Goal: Task Accomplishment & Management: Manage account settings

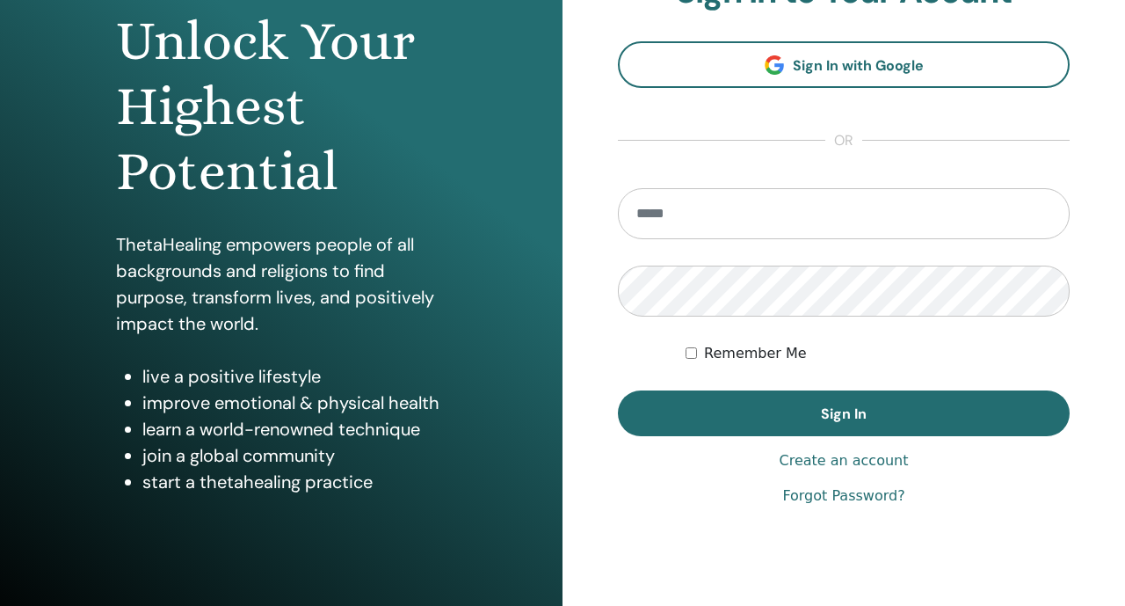
scroll to position [238, 0]
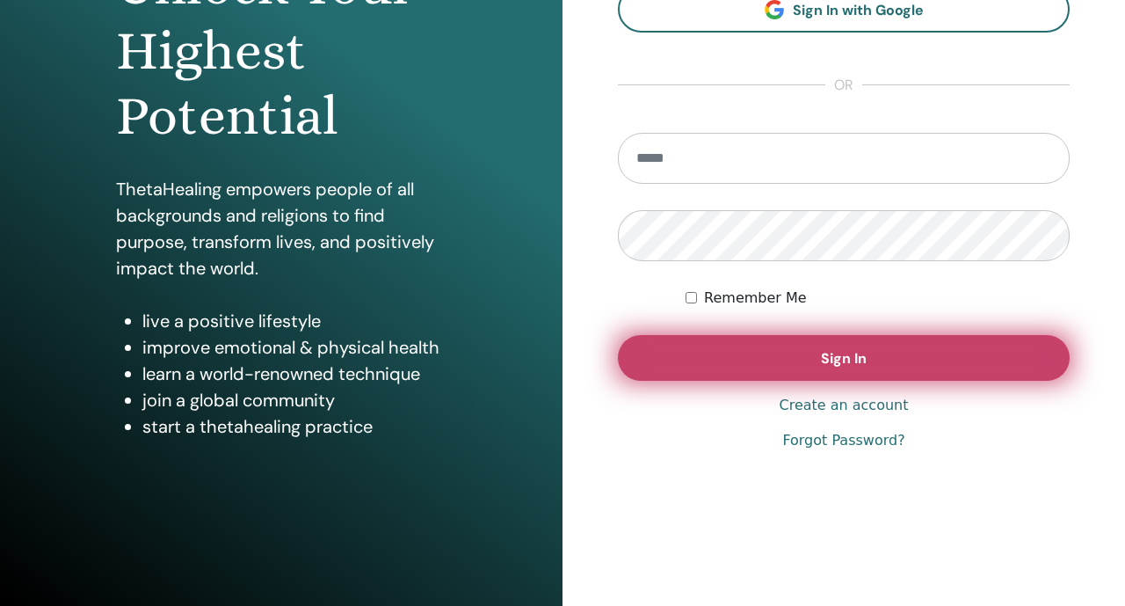
type input "**********"
click at [714, 337] on button "Sign In" at bounding box center [844, 358] width 452 height 46
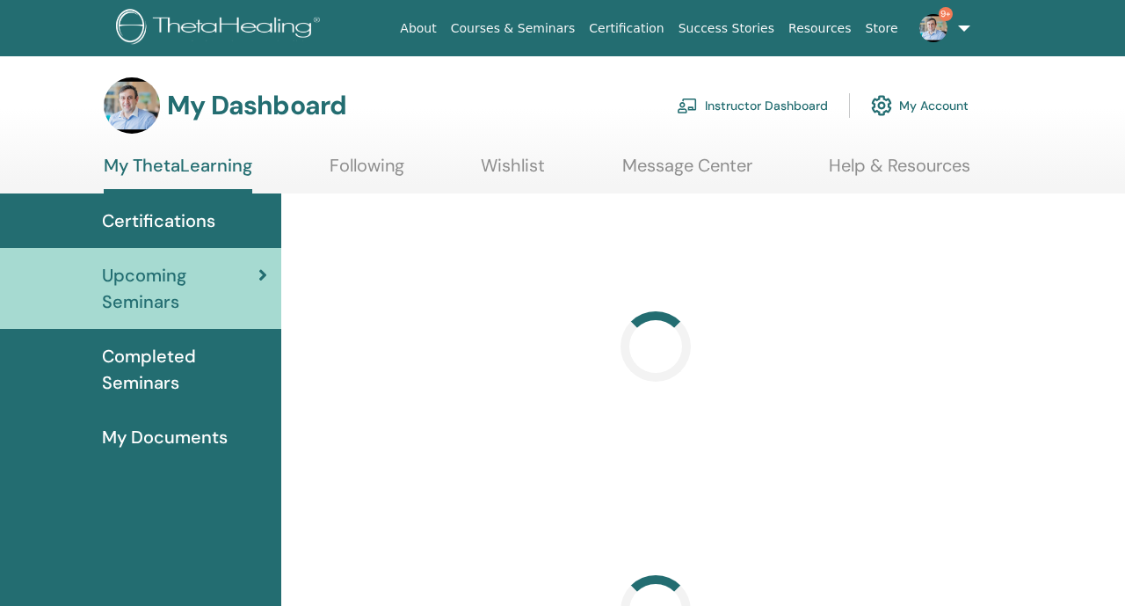
click at [747, 117] on link "Instructor Dashboard" at bounding box center [752, 105] width 151 height 39
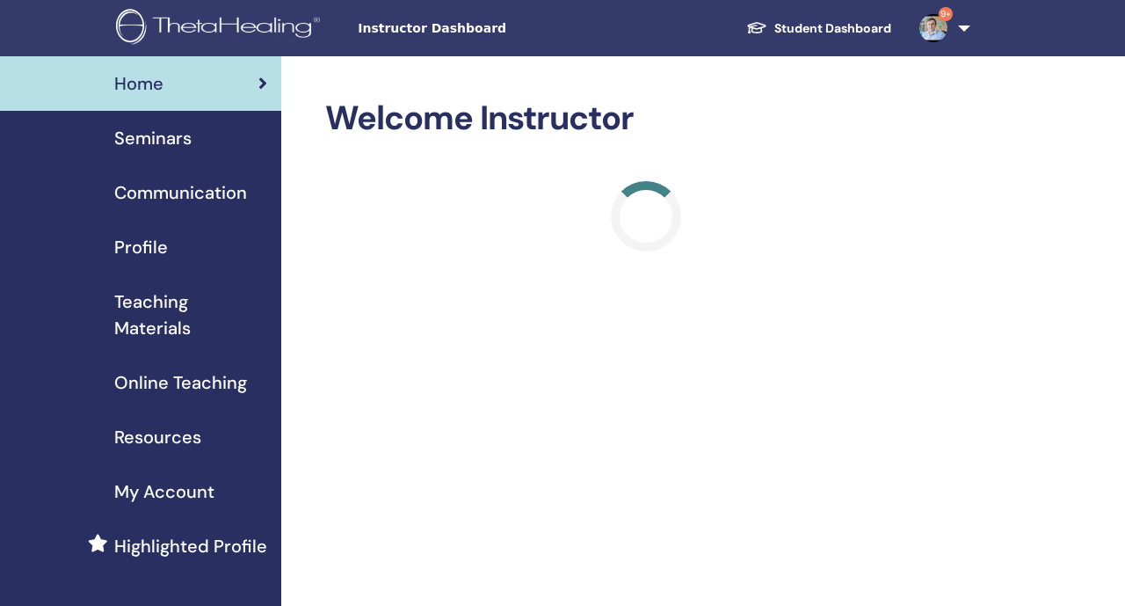
click at [195, 144] on div "Seminars" at bounding box center [140, 138] width 253 height 26
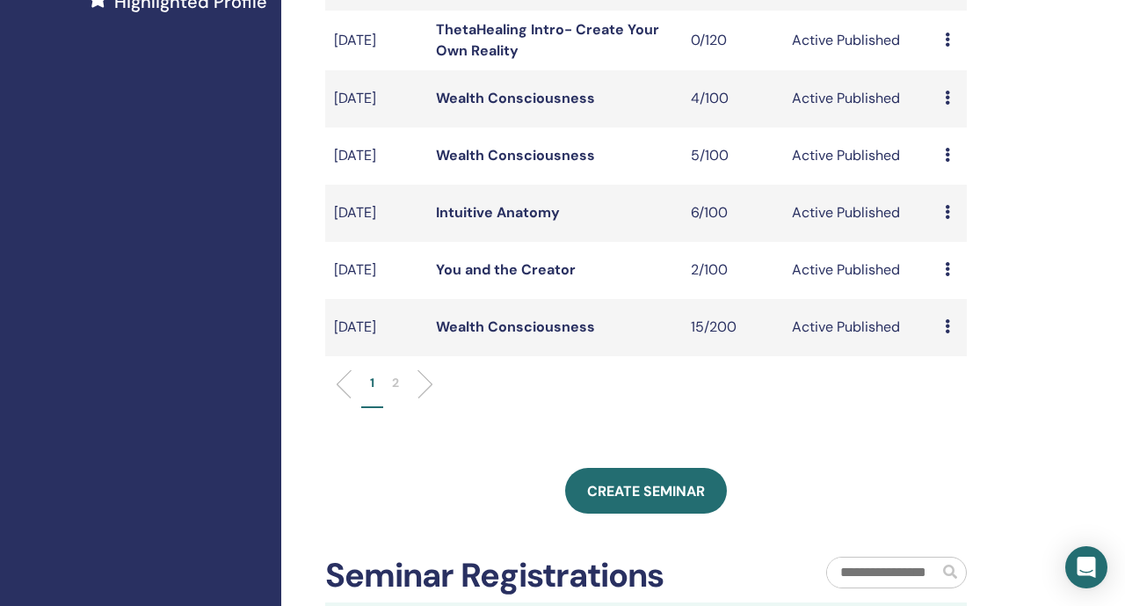
scroll to position [538, 0]
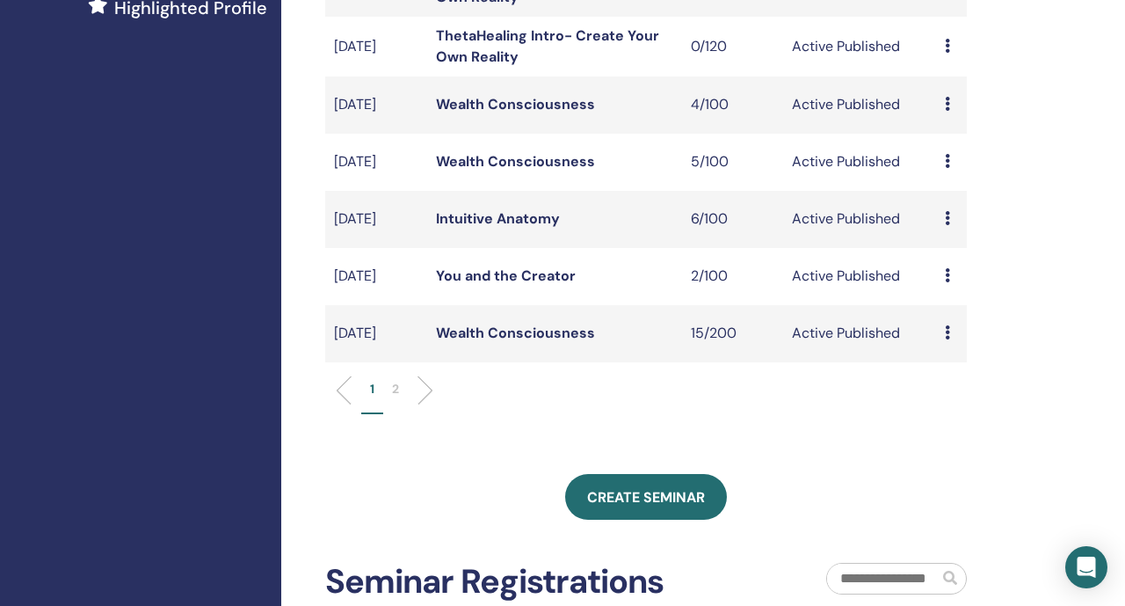
click at [446, 342] on link "Wealth Consciousness" at bounding box center [515, 332] width 159 height 18
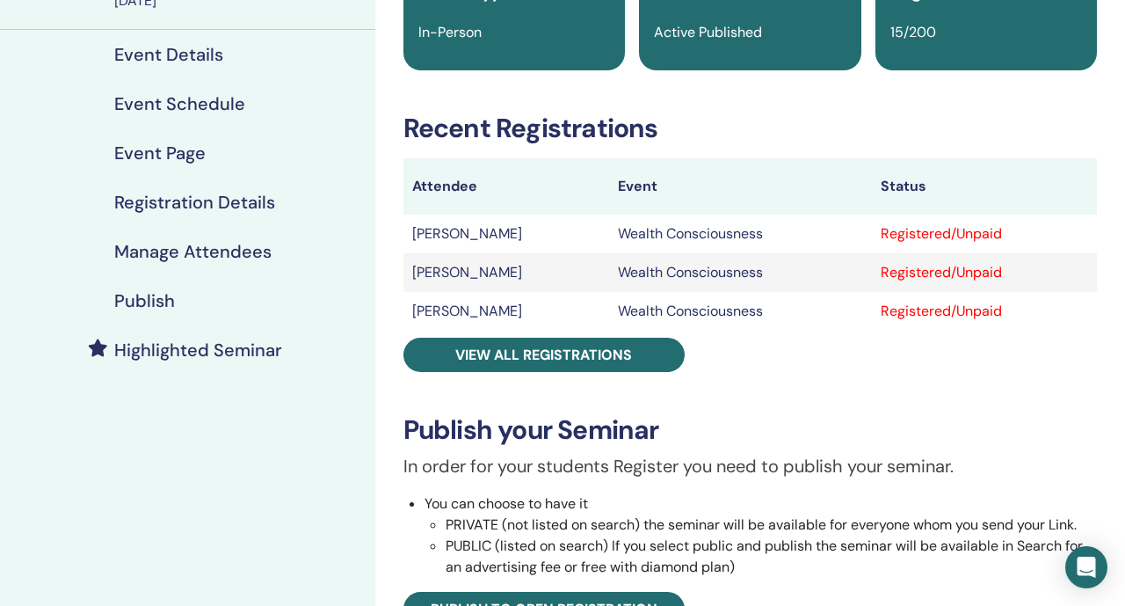
scroll to position [185, 0]
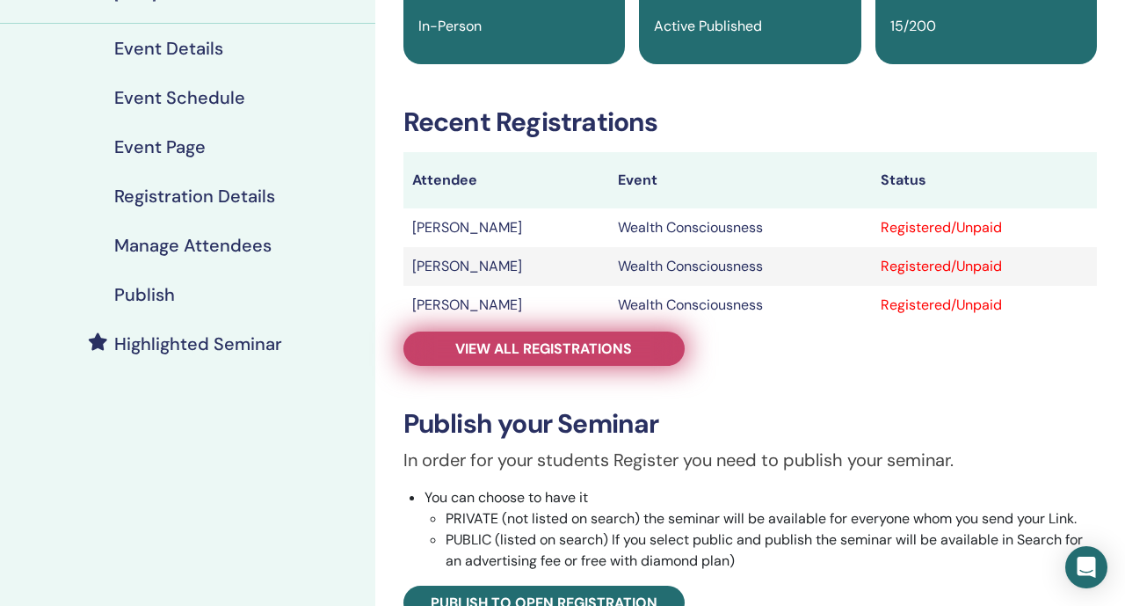
click at [439, 363] on link "View all registrations" at bounding box center [543, 348] width 281 height 34
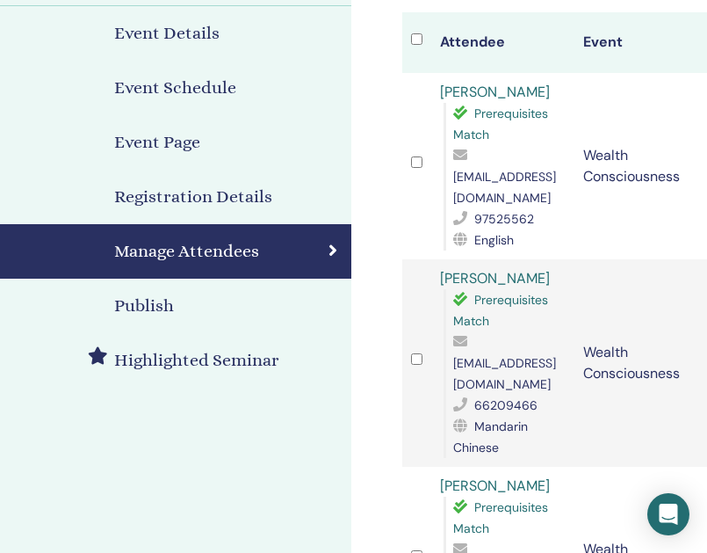
scroll to position [197, 0]
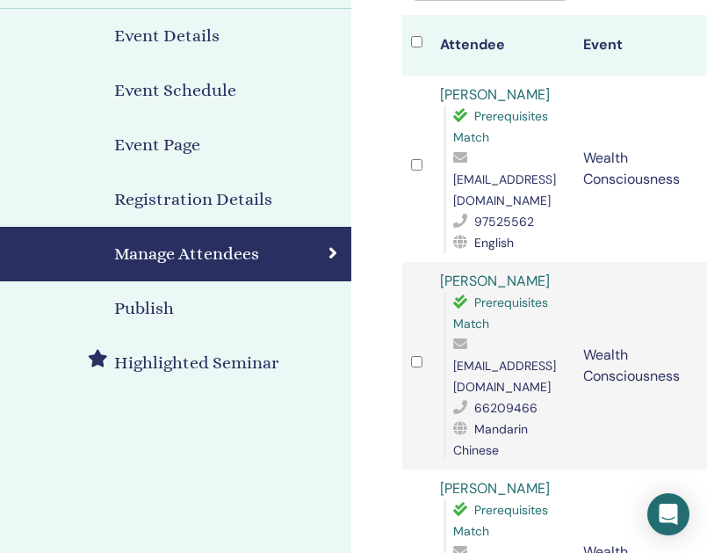
click at [243, 319] on div "Publish" at bounding box center [175, 308] width 323 height 26
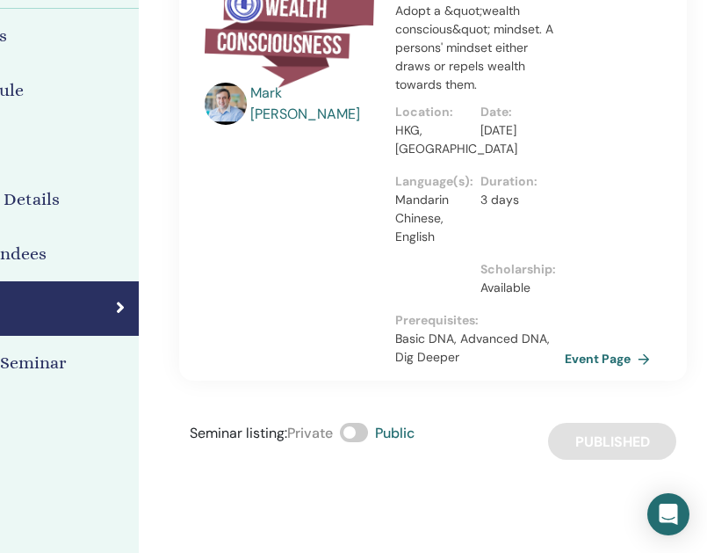
scroll to position [197, 347]
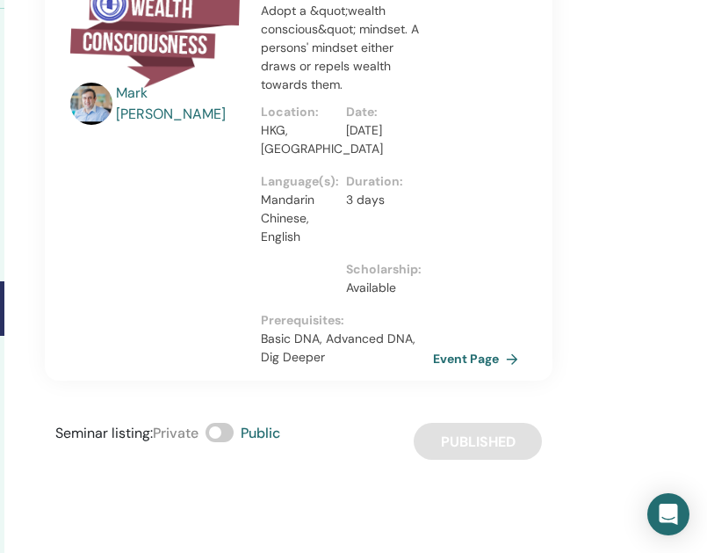
click at [471, 358] on link "Event Page" at bounding box center [479, 358] width 92 height 26
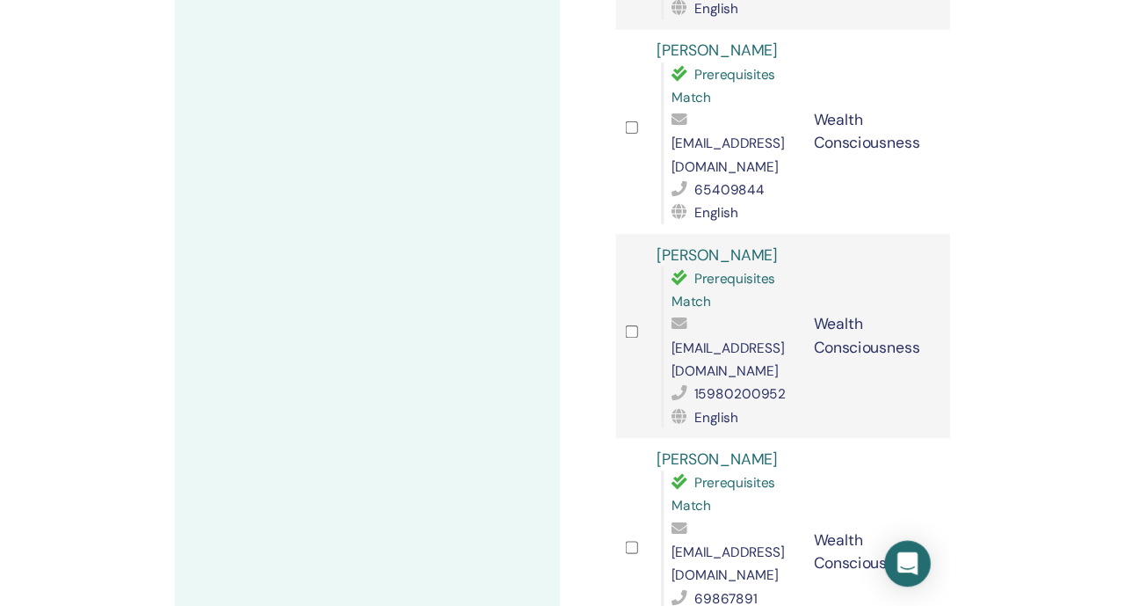
scroll to position [1012, 0]
